Goal: Entertainment & Leisure: Consume media (video, audio)

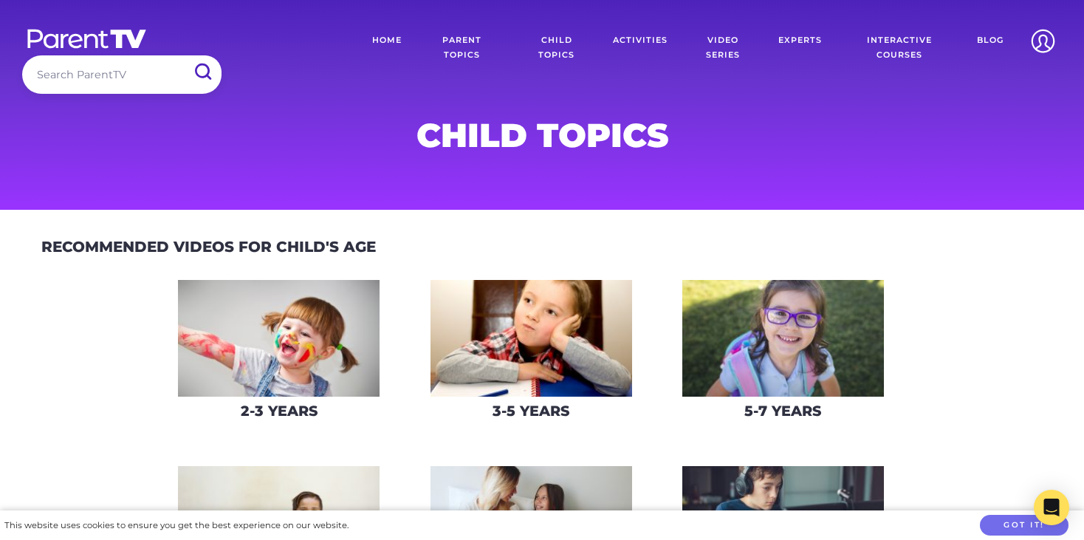
click at [462, 48] on link "Parent Topics" at bounding box center [462, 48] width 98 height 52
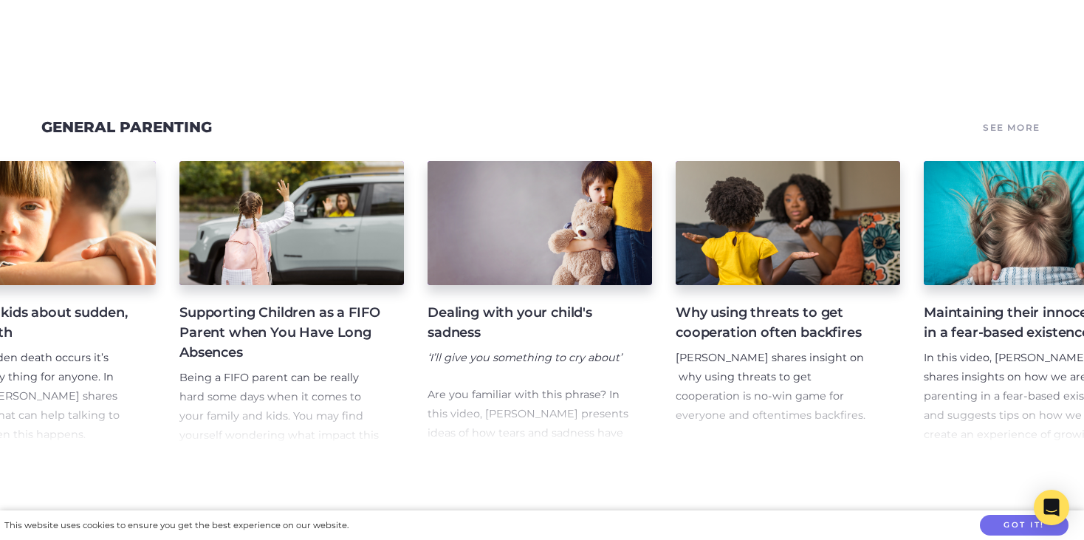
scroll to position [0, 405]
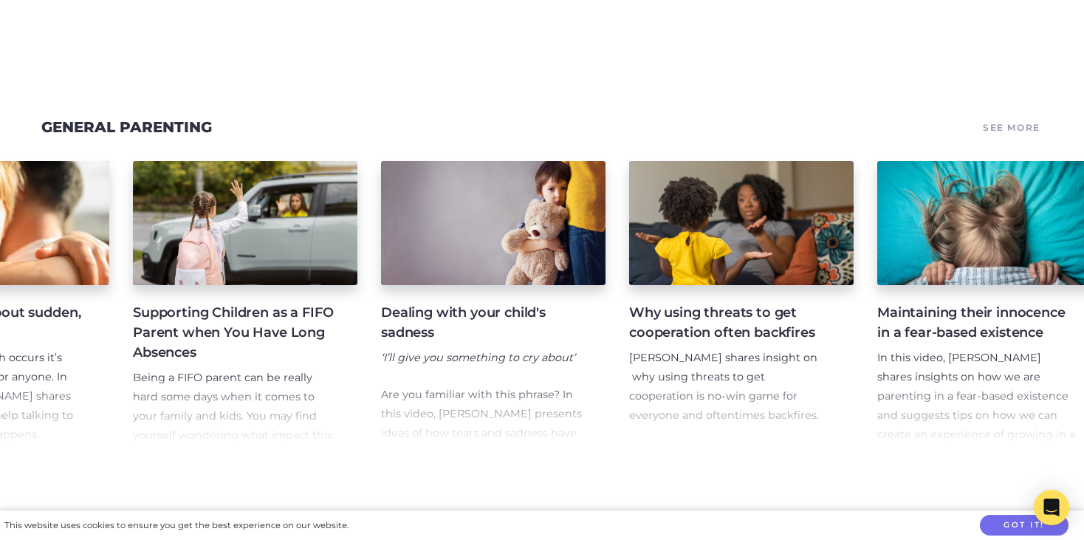
click at [939, 343] on h4 "Maintaining their innocence in a fear-based existence" at bounding box center [977, 323] width 201 height 40
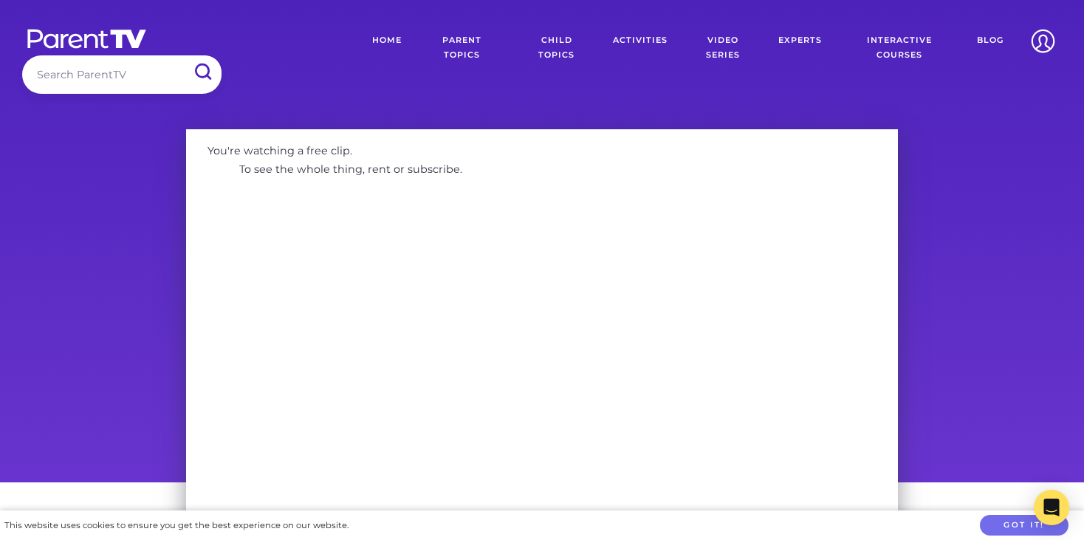
scroll to position [78, 0]
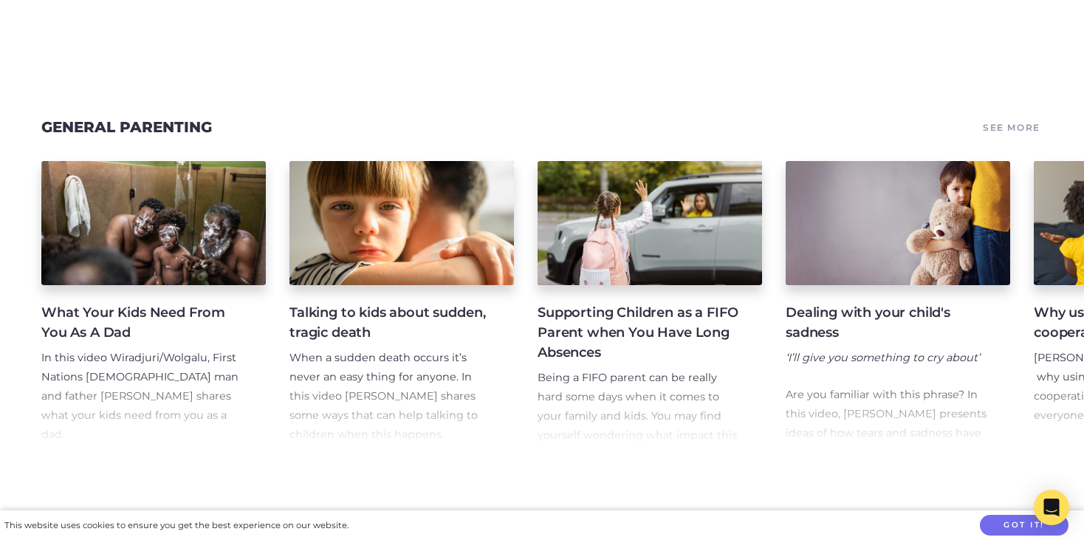
scroll to position [0, 405]
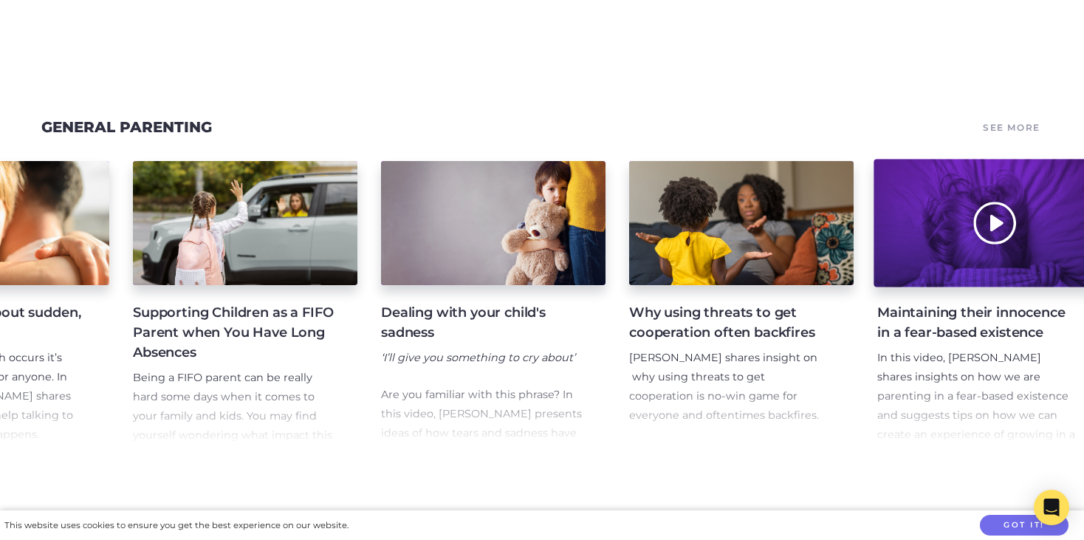
click at [942, 258] on div at bounding box center [989, 223] width 231 height 128
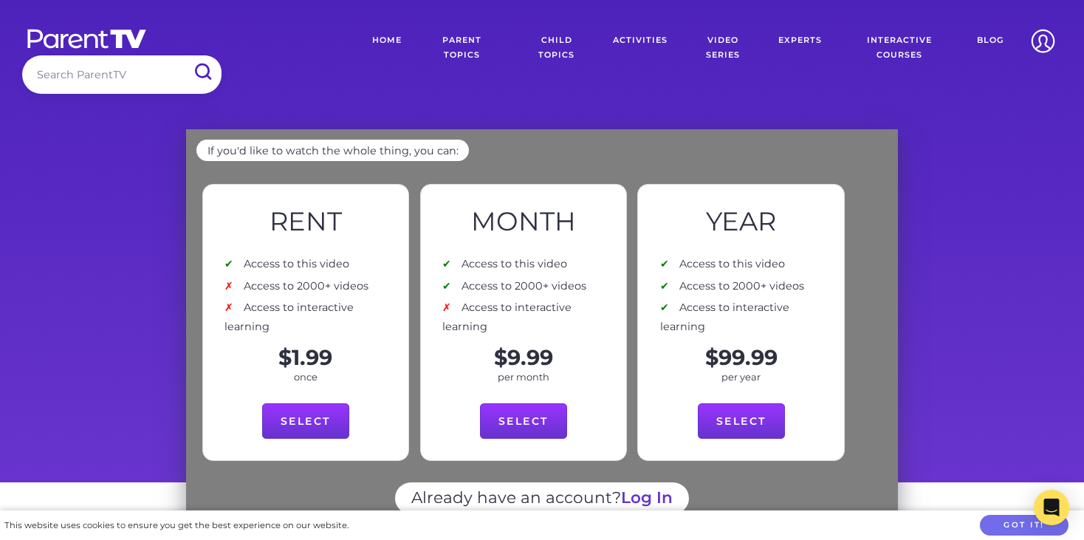
click at [462, 42] on link "Parent Topics" at bounding box center [462, 48] width 98 height 52
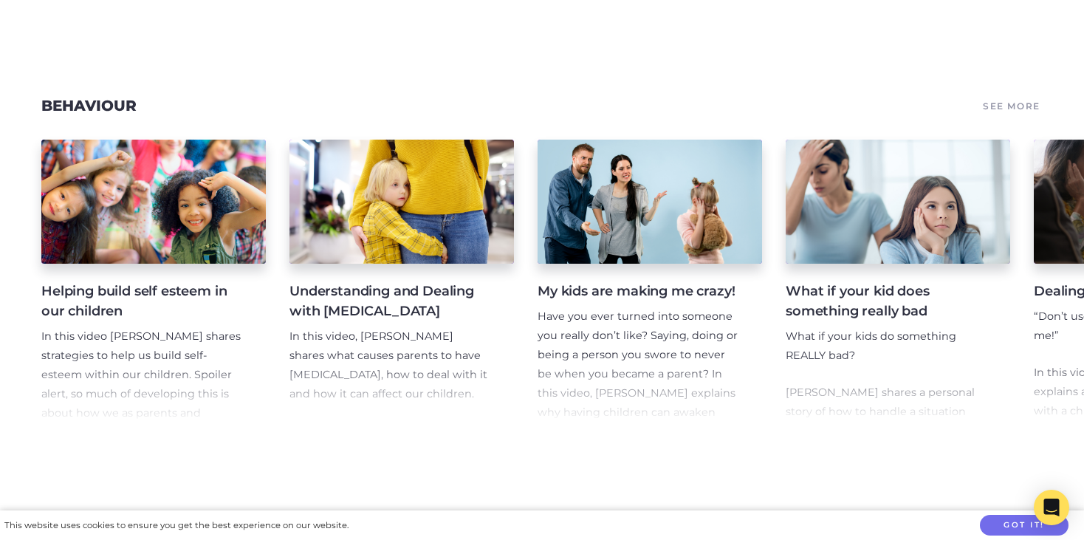
scroll to position [0, 33]
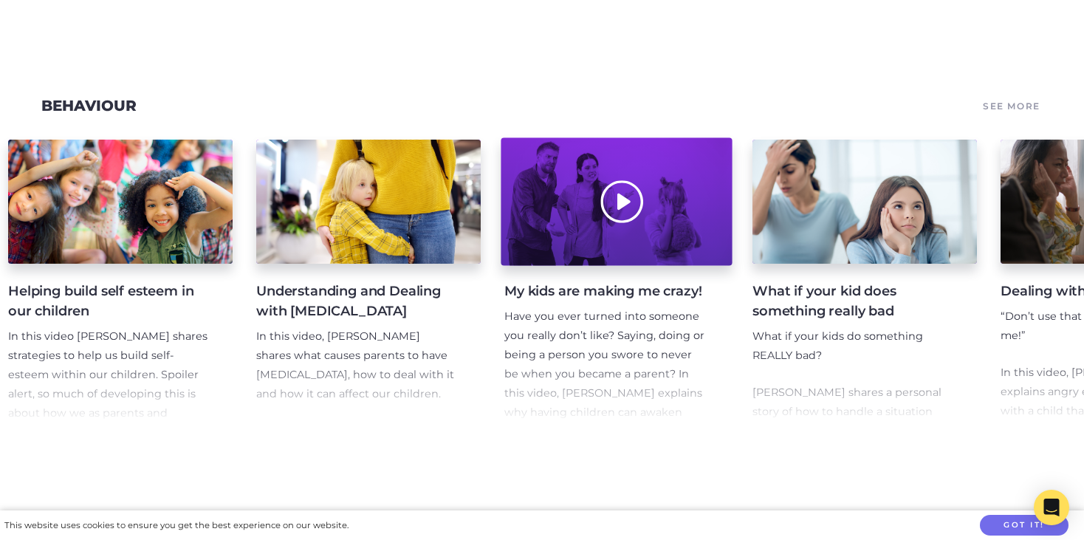
click at [614, 226] on div at bounding box center [616, 202] width 231 height 128
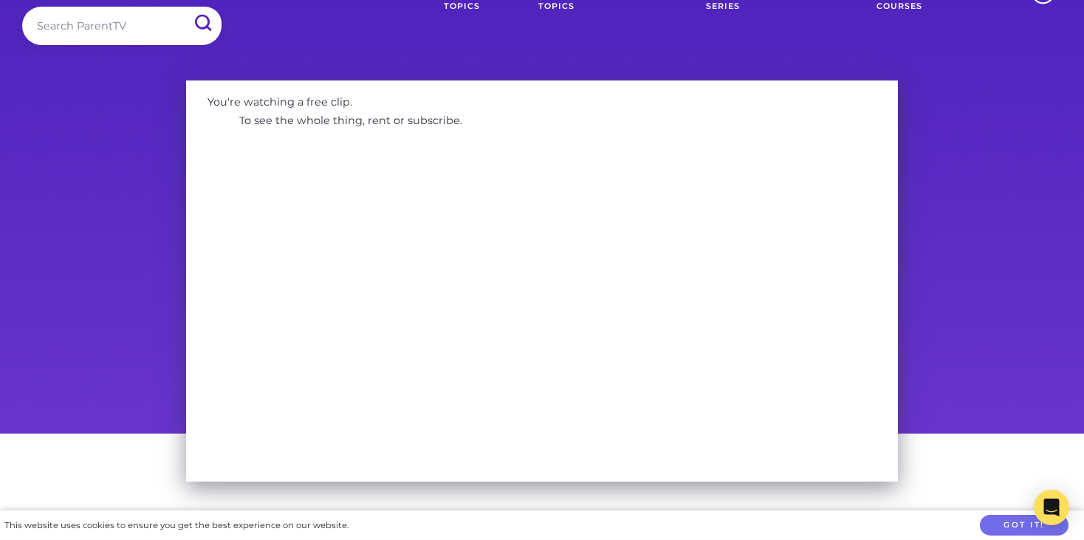
scroll to position [78, 0]
